Goal: Check status: Check status

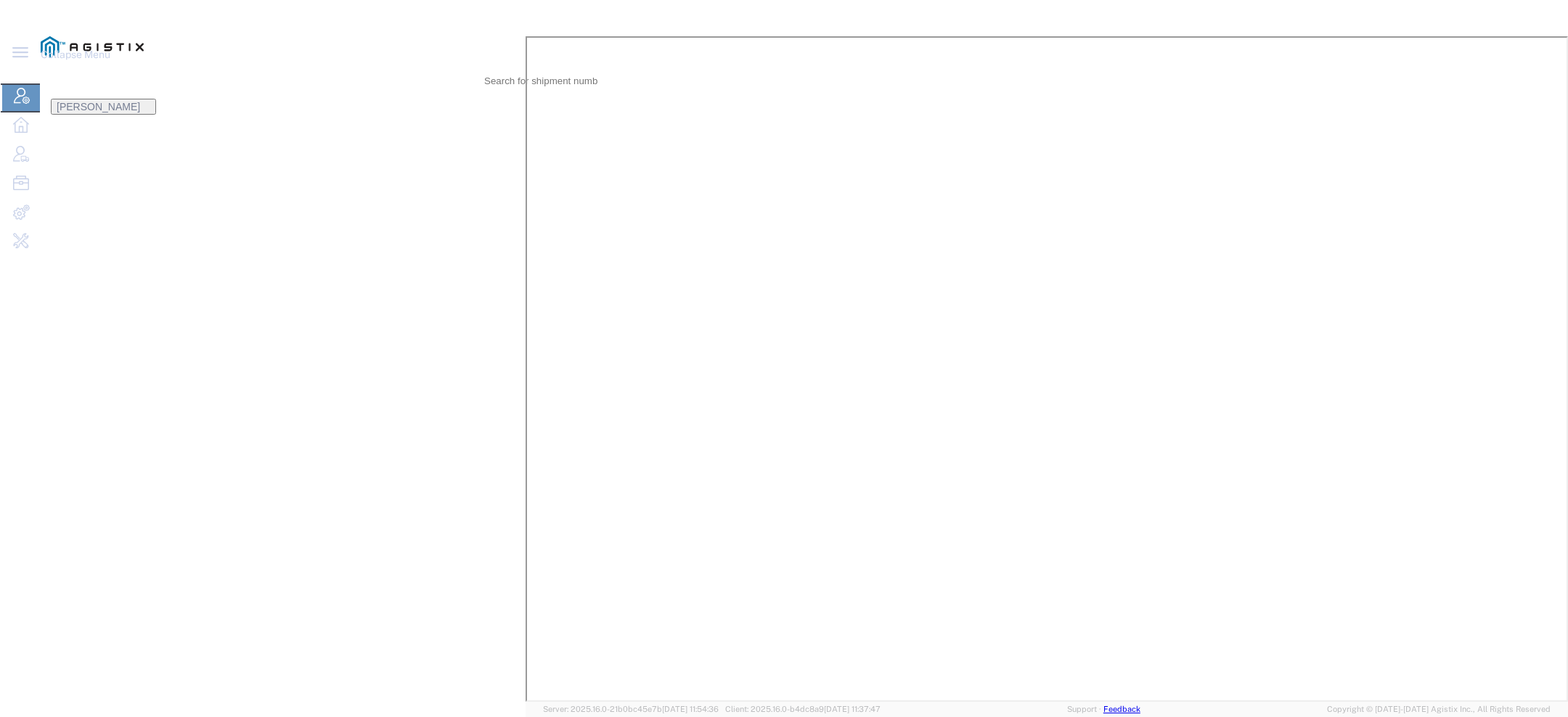
click at [503, 71] on icon at bounding box center [503, 71] width 0 height 0
paste input "SLAX01040454"
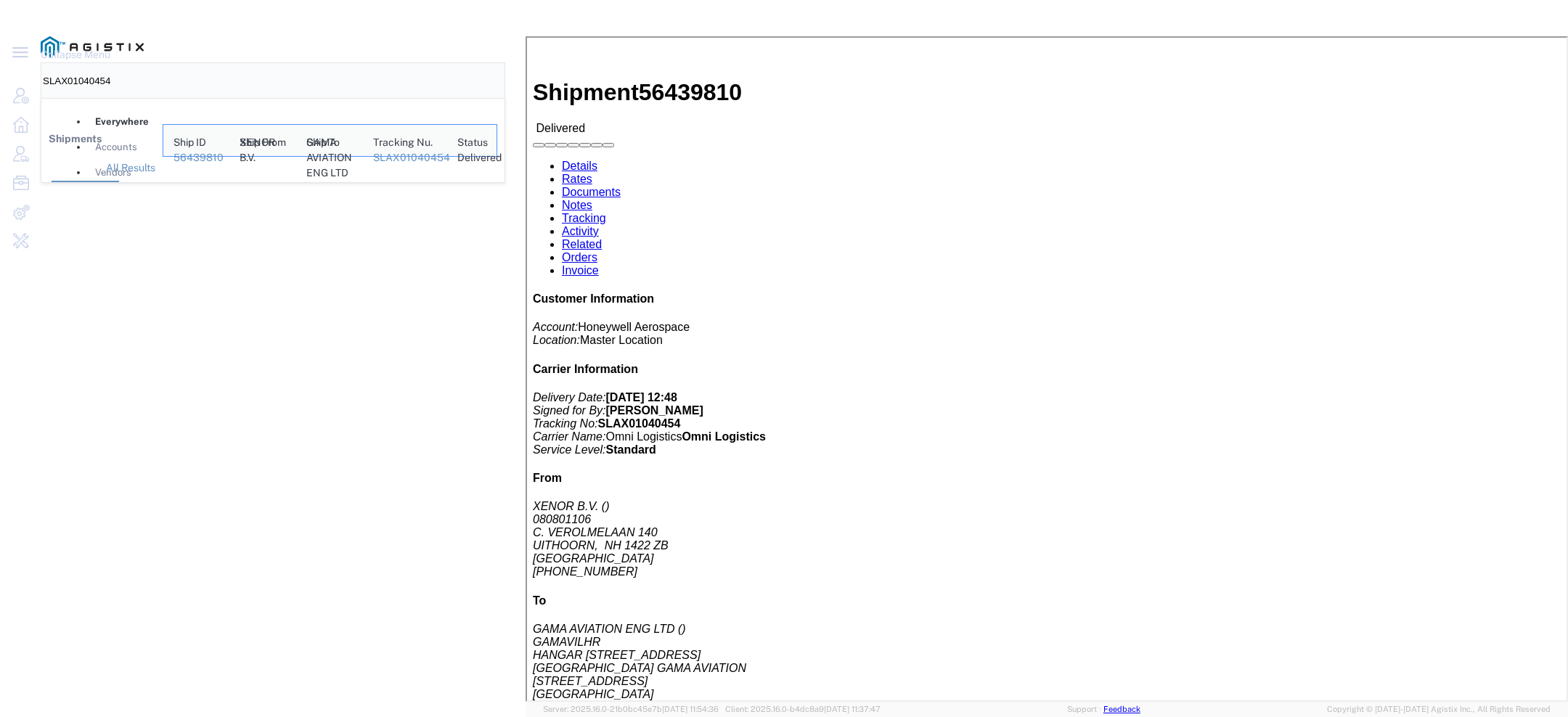
drag, startPoint x: 1057, startPoint y: 20, endPoint x: 814, endPoint y: -40, distance: 250.3
click at [814, 0] on html "main_menu Created with Sketch. Collapse Menu Account Manager Overview Vendor Ma…" at bounding box center [784, 358] width 1568 height 717
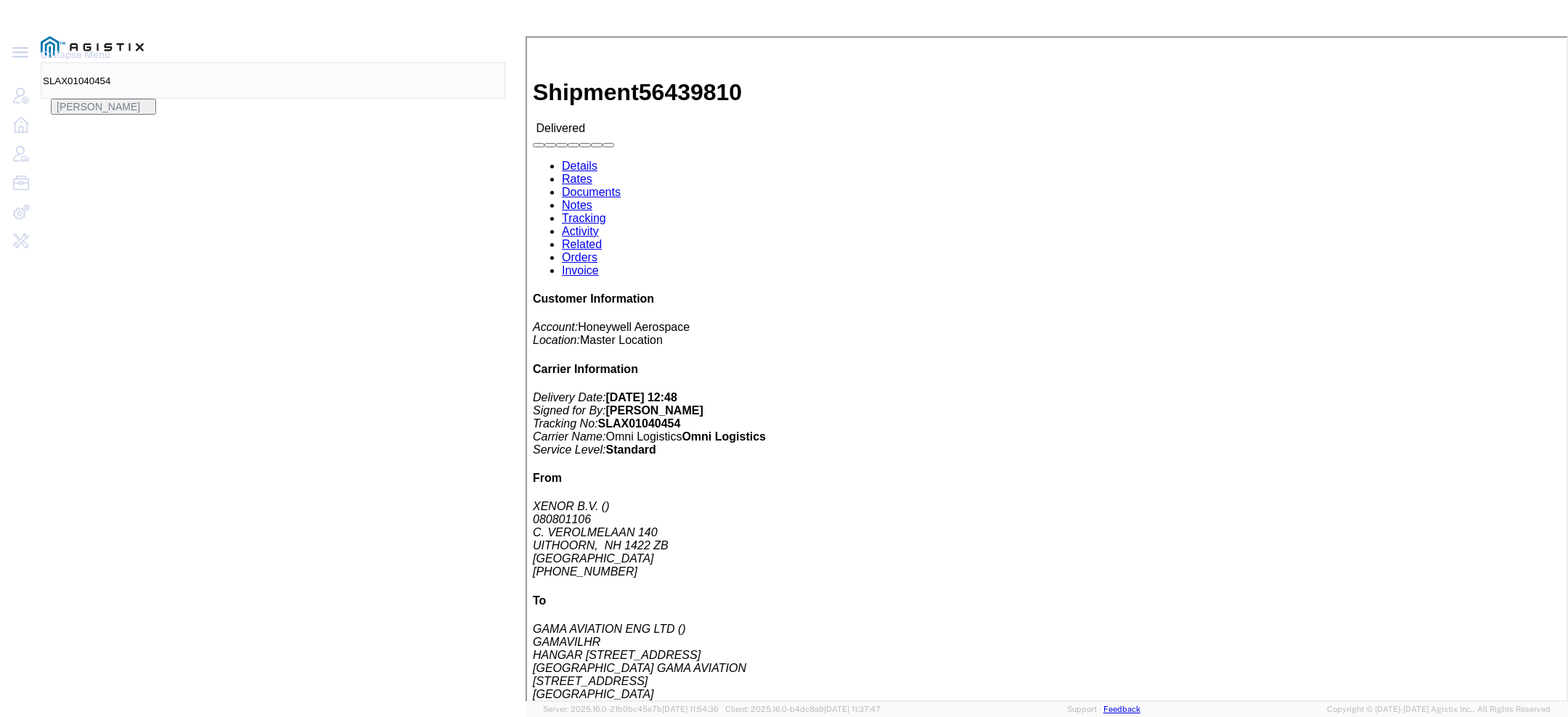
paste input "56501861"
type input "56501861"
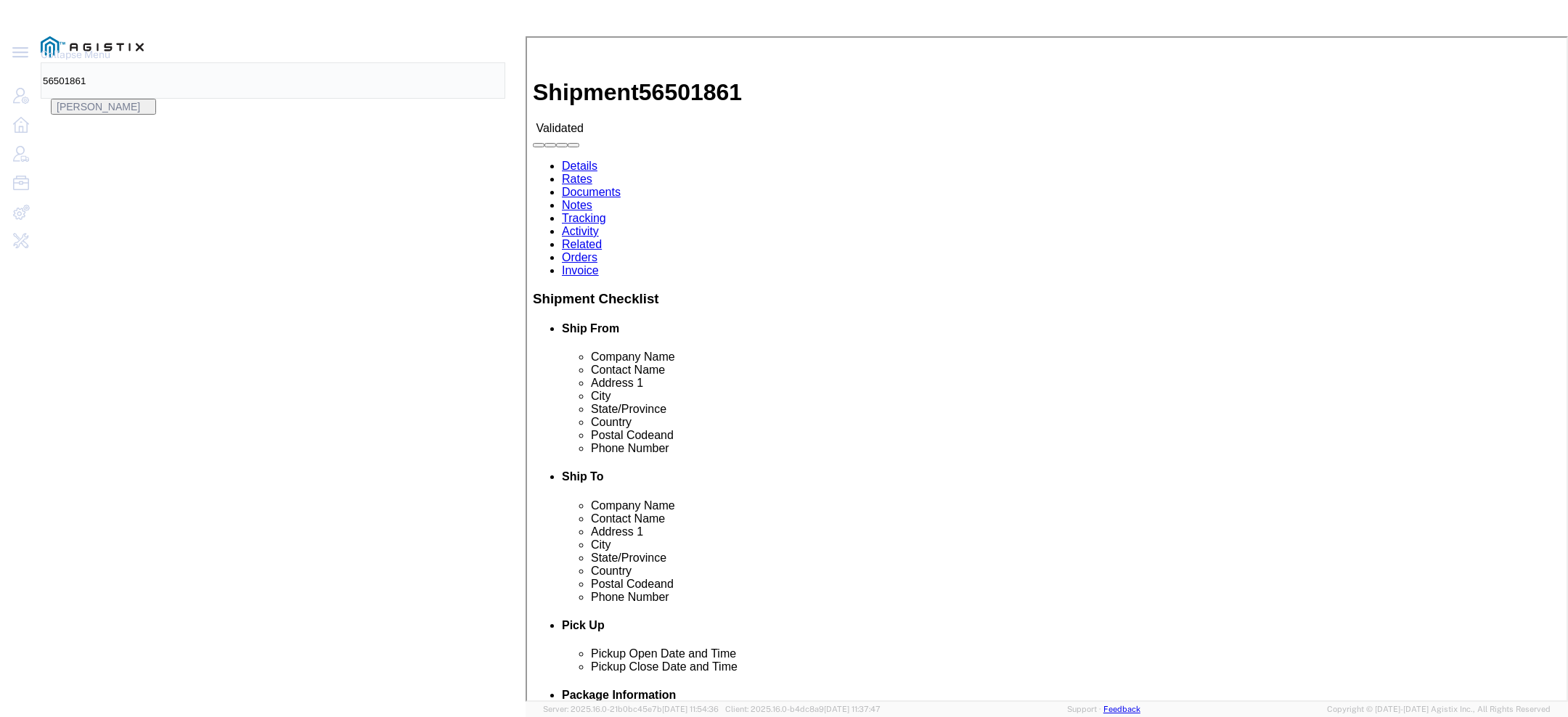
click link "Activity"
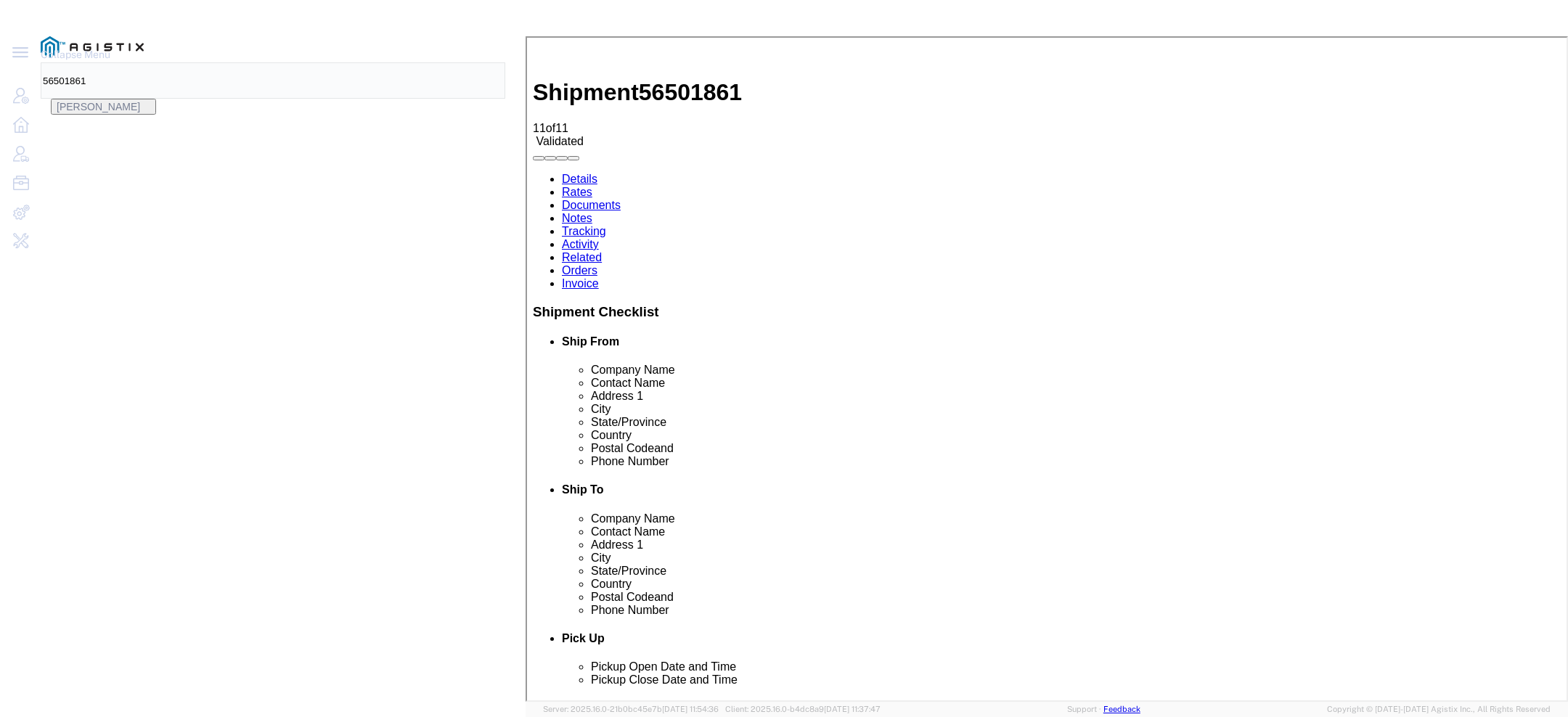
click at [587, 172] on link "Details" at bounding box center [577, 178] width 35 height 13
